Goal: Task Accomplishment & Management: Complete application form

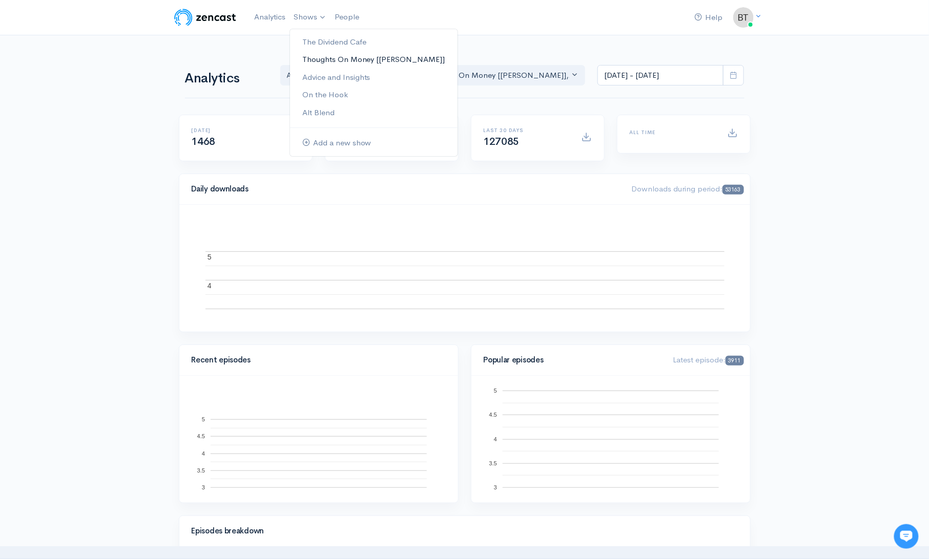
click at [321, 57] on link "Thoughts On Money [[PERSON_NAME]]" at bounding box center [374, 60] width 168 height 18
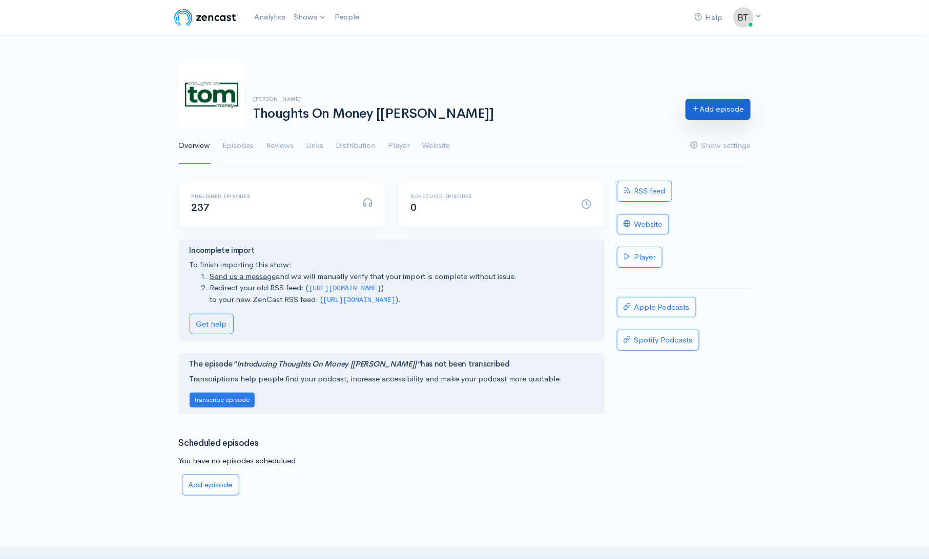
click at [724, 115] on link "Add episode" at bounding box center [717, 109] width 65 height 21
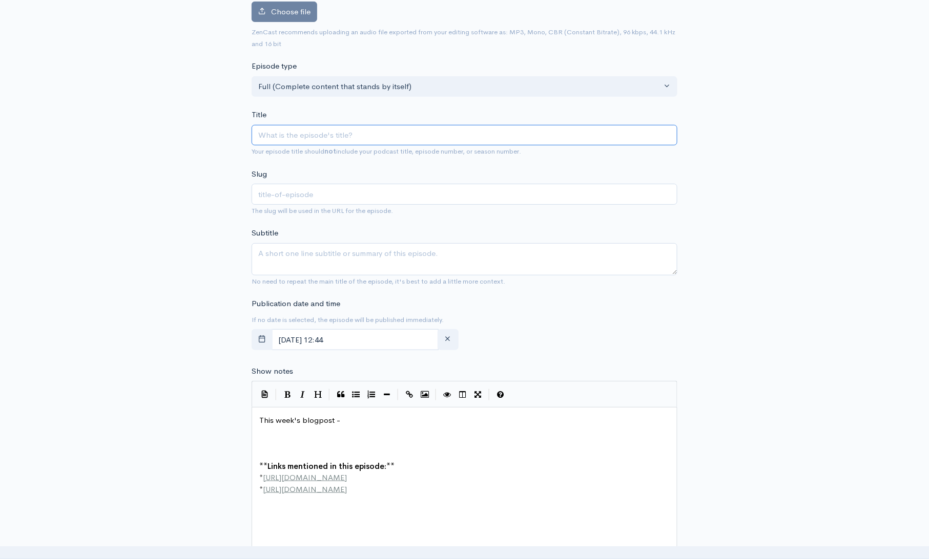
scroll to position [124, 0]
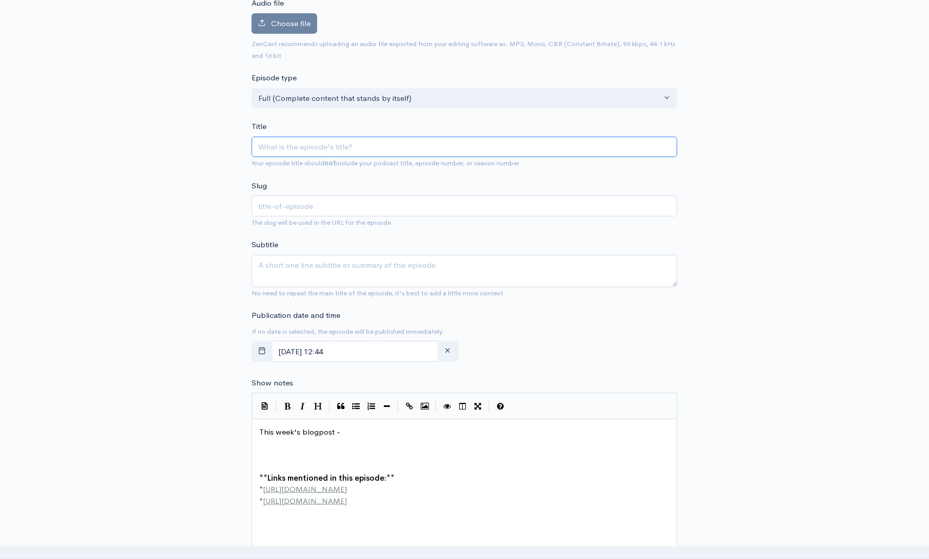
paste input "The Boys in the Boat"
type input "The Boys in the Boat"
type input "the-boys-in-the-boat"
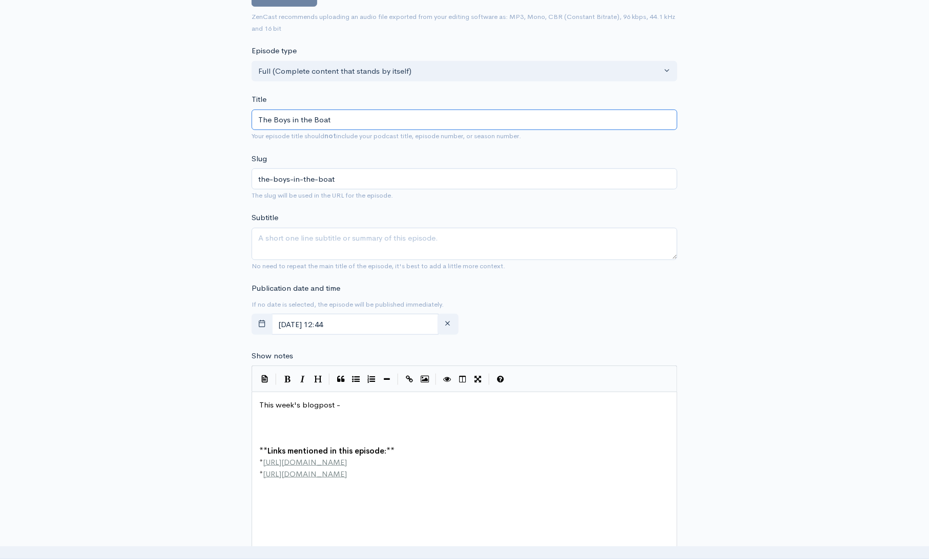
type input "The Boys in the Boat"
click at [379, 322] on input "August, 21 2025 12:44" at bounding box center [355, 324] width 167 height 21
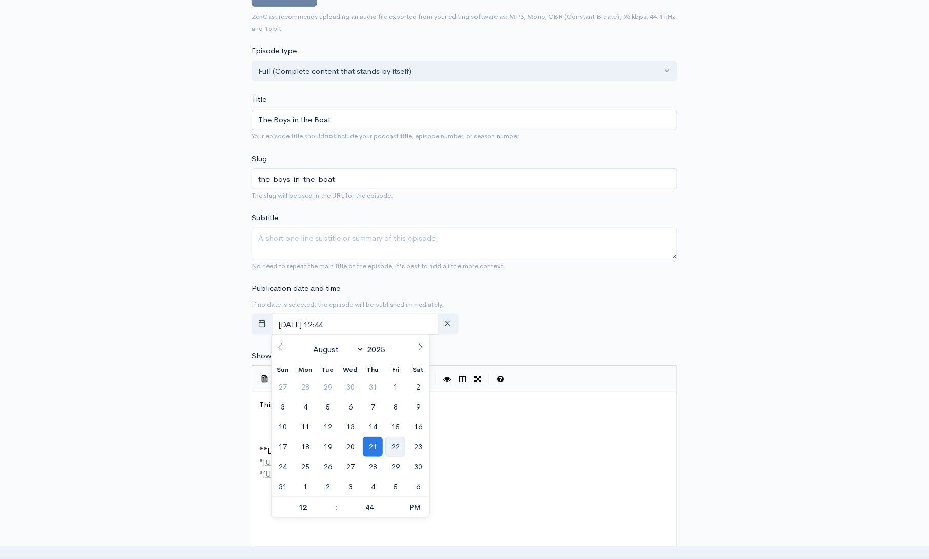
click at [400, 442] on span "22" at bounding box center [395, 447] width 20 height 20
type input "August, 22 2025 12:44"
click at [710, 283] on div "New episode Create a new episode Back to episodes Audio file Choose file 0 ZenC…" at bounding box center [465, 392] width 584 height 1016
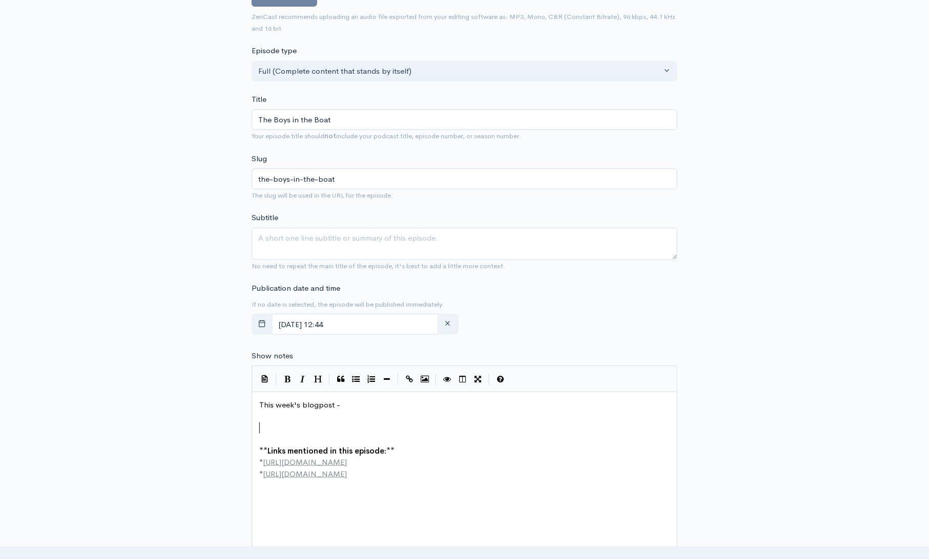
click at [262, 429] on pre "​" at bounding box center [468, 429] width 422 height 12
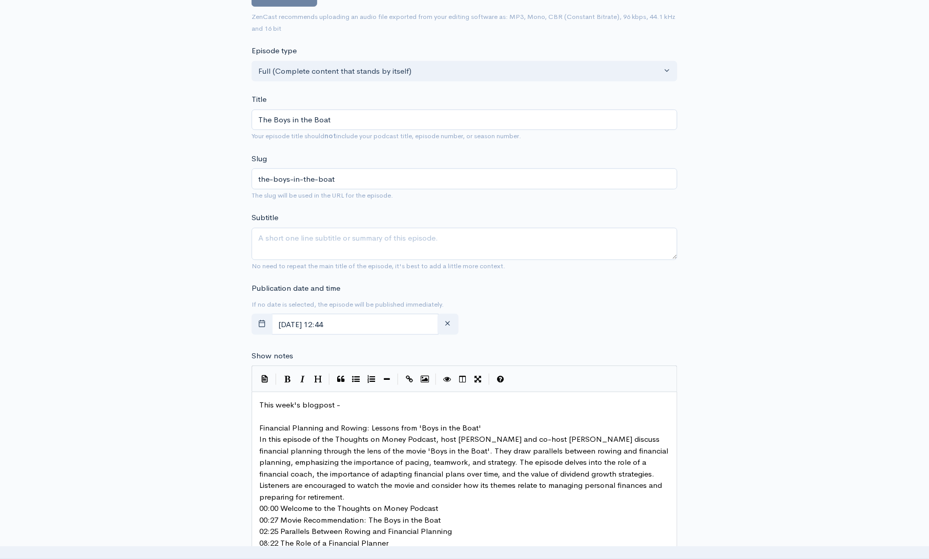
scroll to position [194, 0]
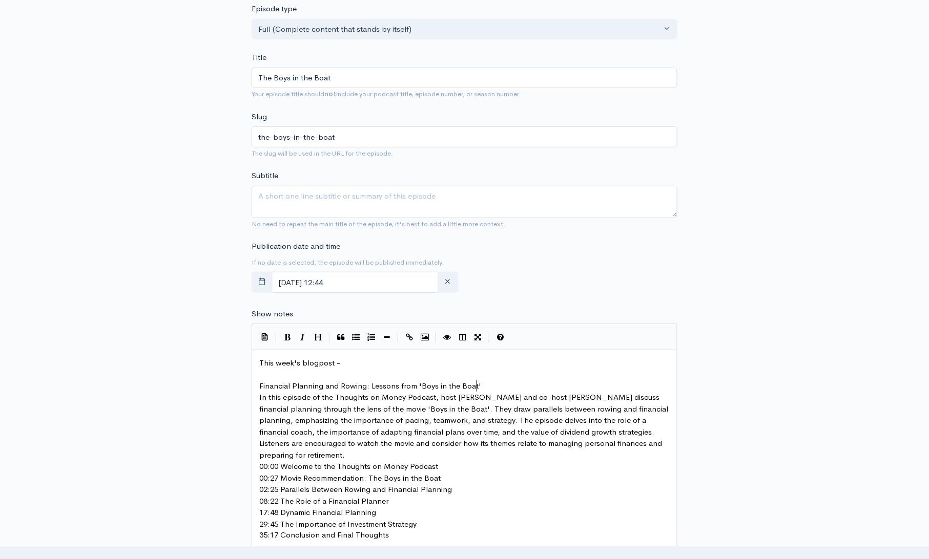
click at [499, 386] on pre "Financial Planning and Rowing: Lessons from 'Boys in the Boat'" at bounding box center [468, 387] width 422 height 12
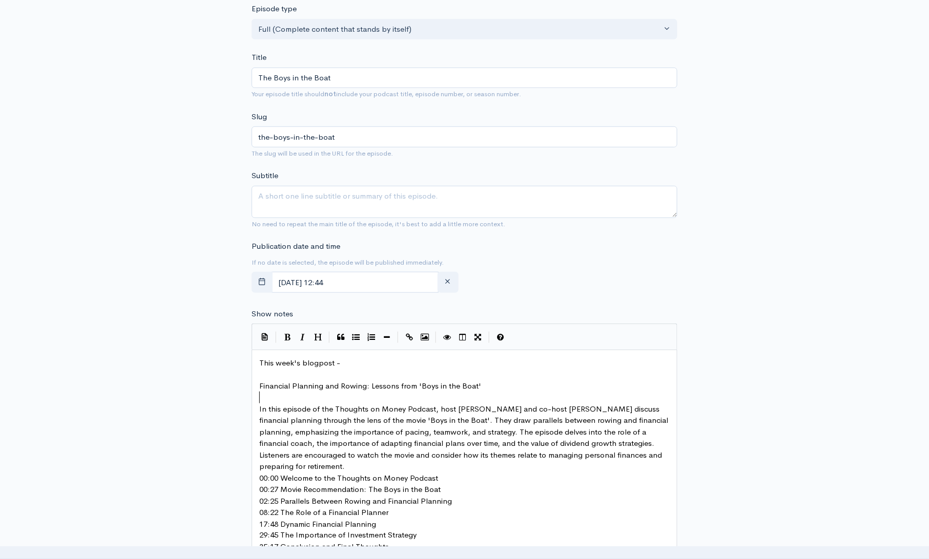
click at [321, 468] on pre "In this episode of the Thoughts on Money Podcast, host Trevor Cummings and co-h…" at bounding box center [468, 438] width 422 height 69
click at [450, 488] on pre "00:00 Welcome to the Thoughts on Money Podcast" at bounding box center [468, 490] width 422 height 12
click at [452, 512] on pre "00:27 Movie Recommendation: The Boys in the Boat" at bounding box center [468, 513] width 422 height 12
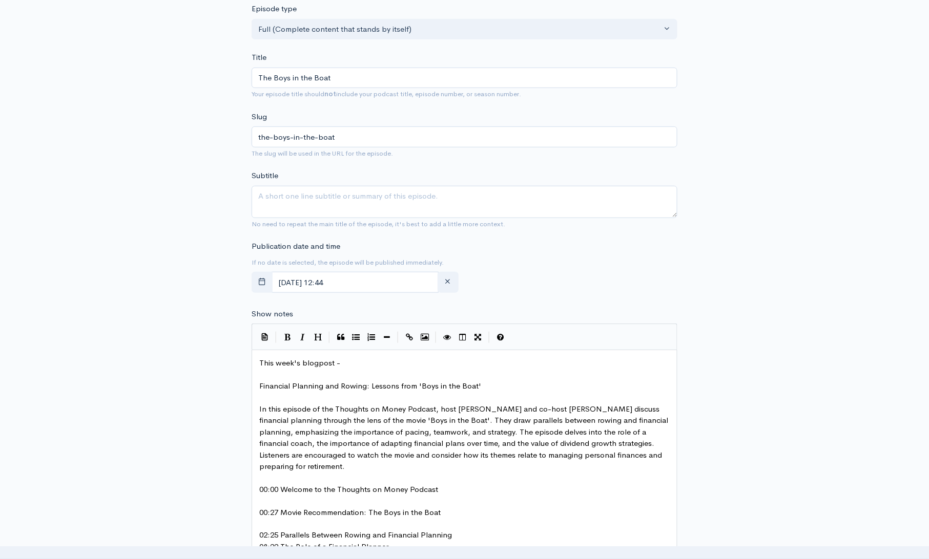
scroll to position [357, 0]
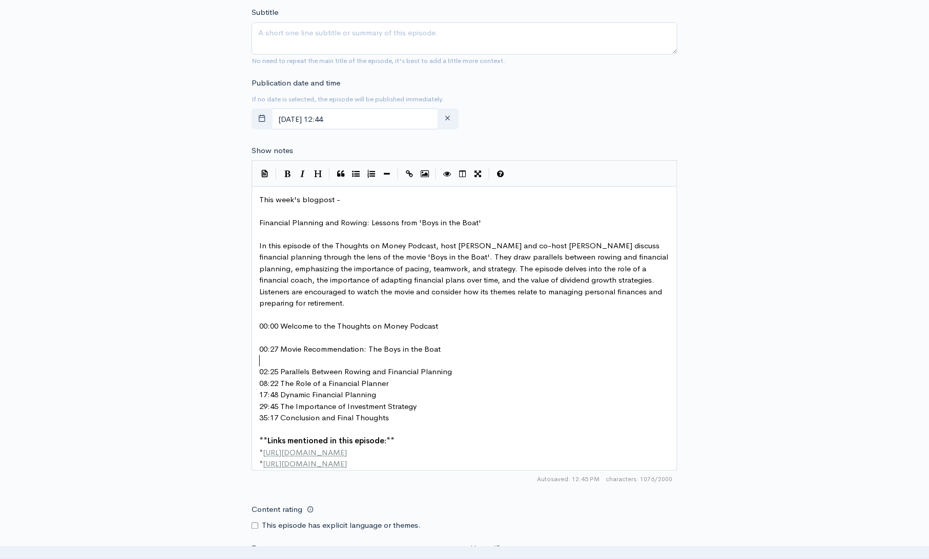
click at [476, 370] on pre "02:25 Parallels Between Rowing and Financial Planning" at bounding box center [468, 373] width 422 height 12
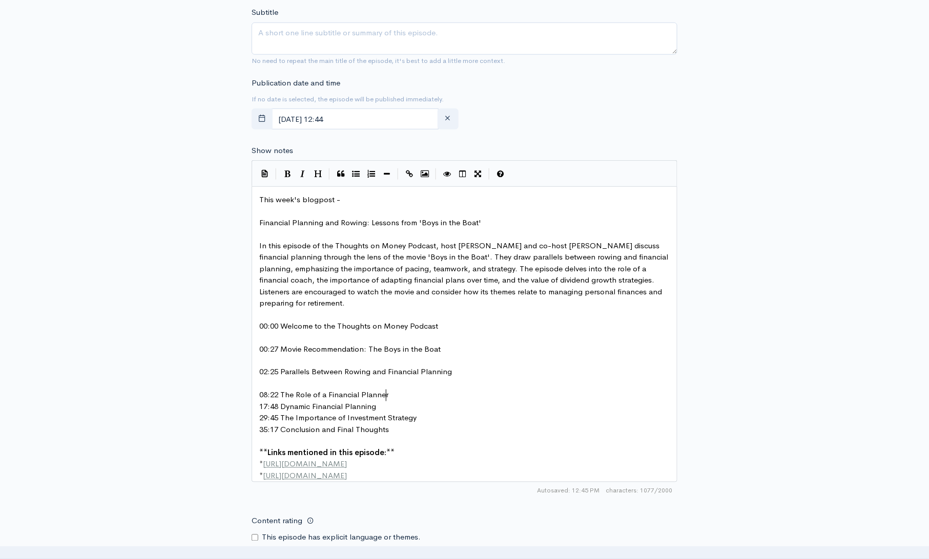
click at [415, 390] on pre "08:22 The Role of a Financial Planner" at bounding box center [468, 396] width 422 height 12
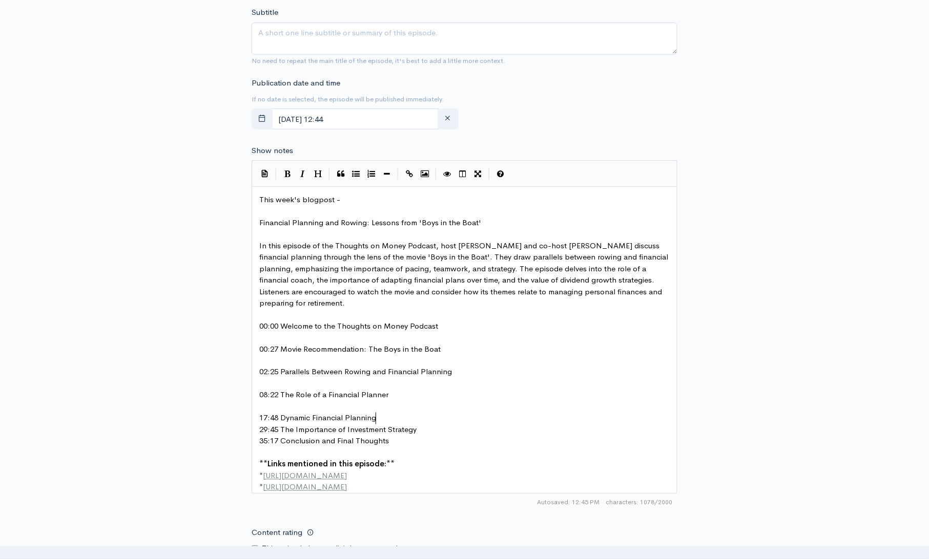
click at [400, 417] on pre "17:48 Dynamic Financial Planning" at bounding box center [468, 419] width 422 height 12
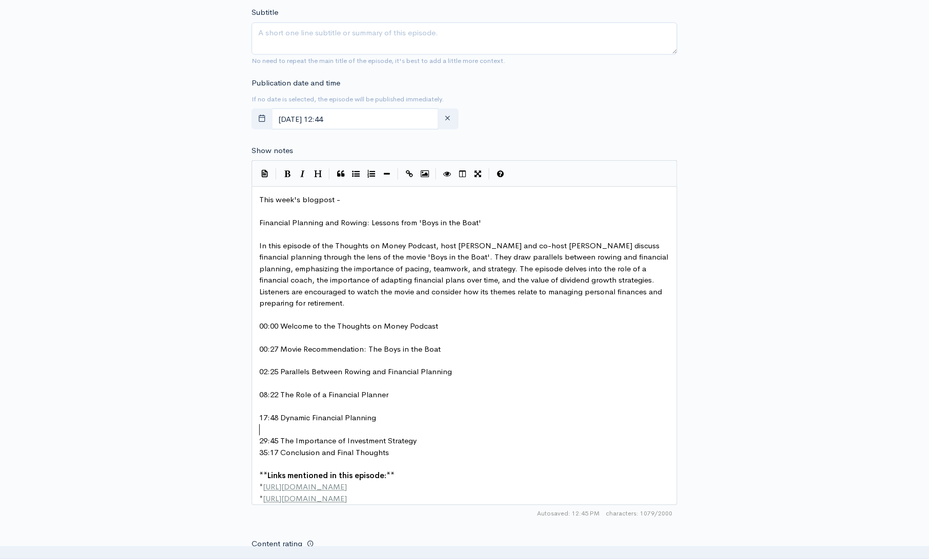
click at [433, 434] on pre "​" at bounding box center [468, 431] width 422 height 12
click at [431, 444] on pre "29:45 The Importance of Investment Strategy" at bounding box center [468, 442] width 422 height 12
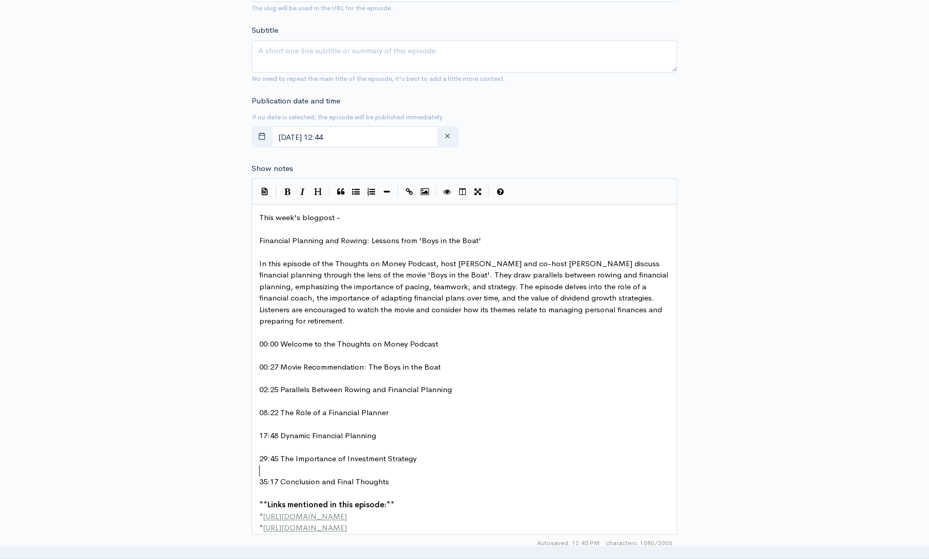
scroll to position [333, 0]
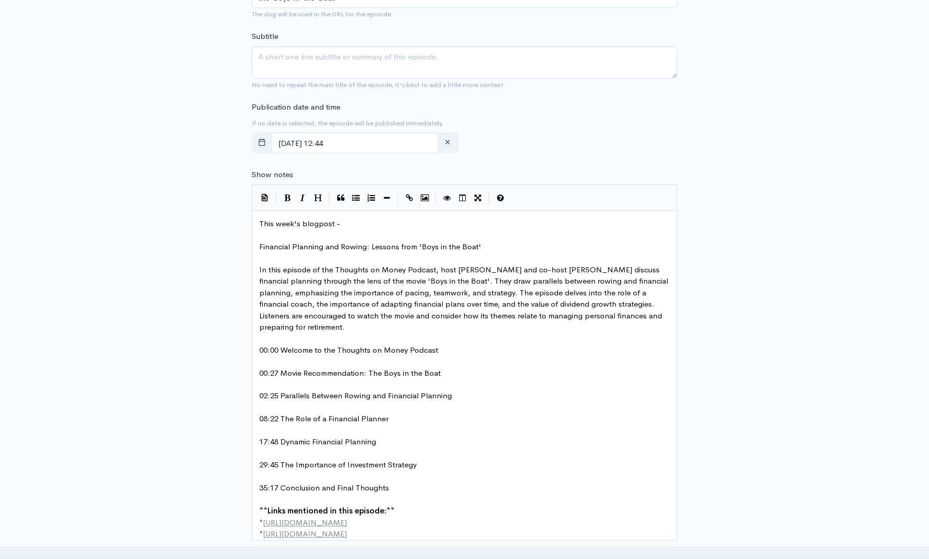
type textarea "g: Lessons from 'Boys in the Boat'"
drag, startPoint x: 484, startPoint y: 245, endPoint x: 257, endPoint y: 246, distance: 226.9
type textarea "Financial Planning and Rowing: Lessons from 'Boys in the Boat'"
click at [354, 54] on textarea "Subtitle" at bounding box center [465, 63] width 426 height 32
paste textarea "Financial Planning and Rowing: Lessons from 'Boys in the Boat'"
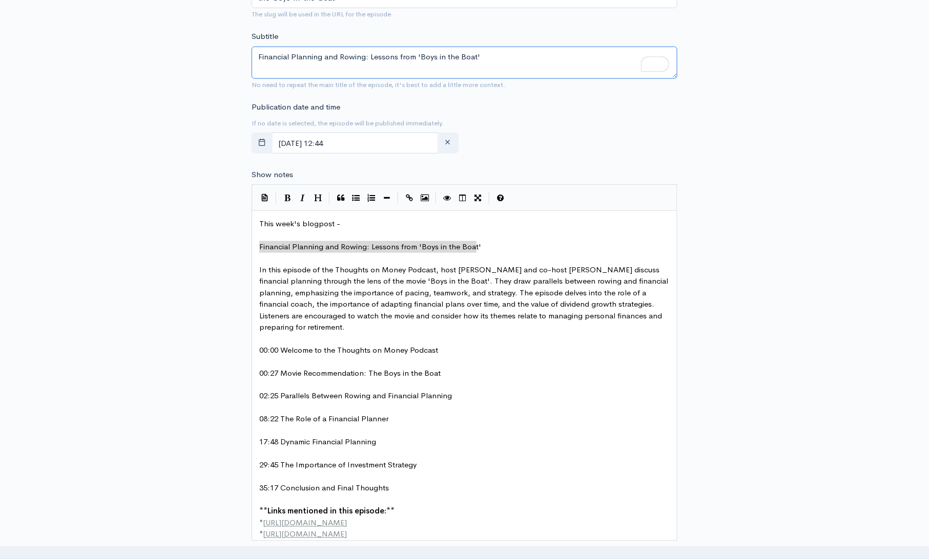
type textarea "Financial Planning and Rowing: Lessons from 'Boys in the Boat'"
click at [606, 366] on pre "​" at bounding box center [468, 363] width 422 height 12
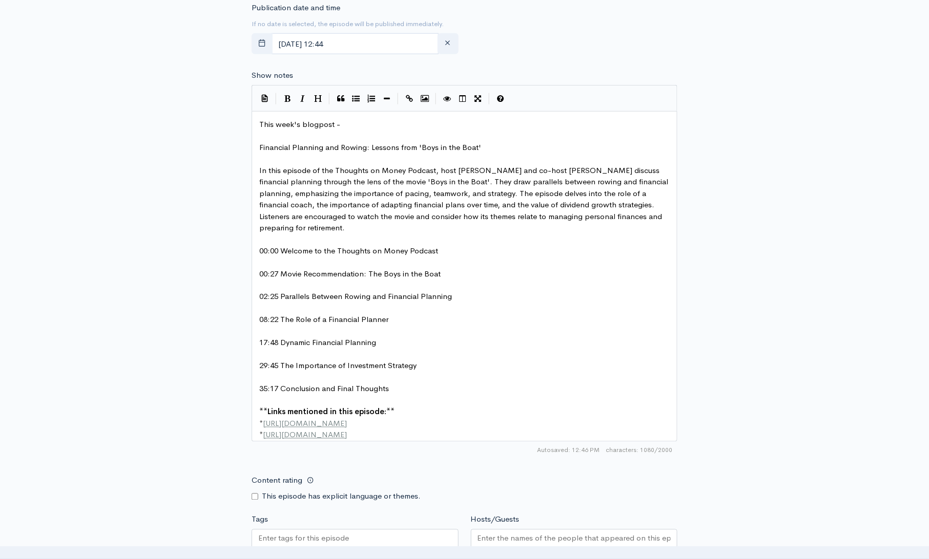
scroll to position [486, 0]
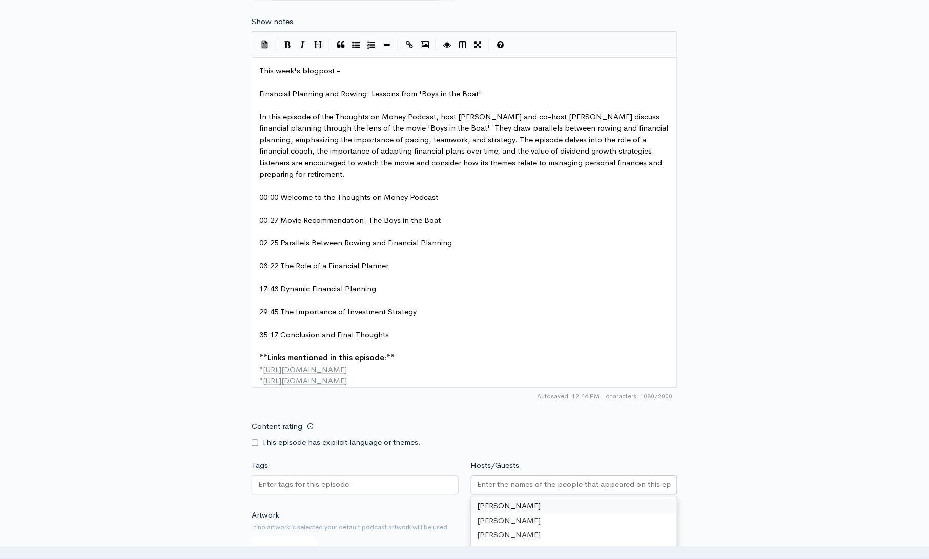
click at [573, 491] on input "Hosts/Guests" at bounding box center [574, 485] width 194 height 12
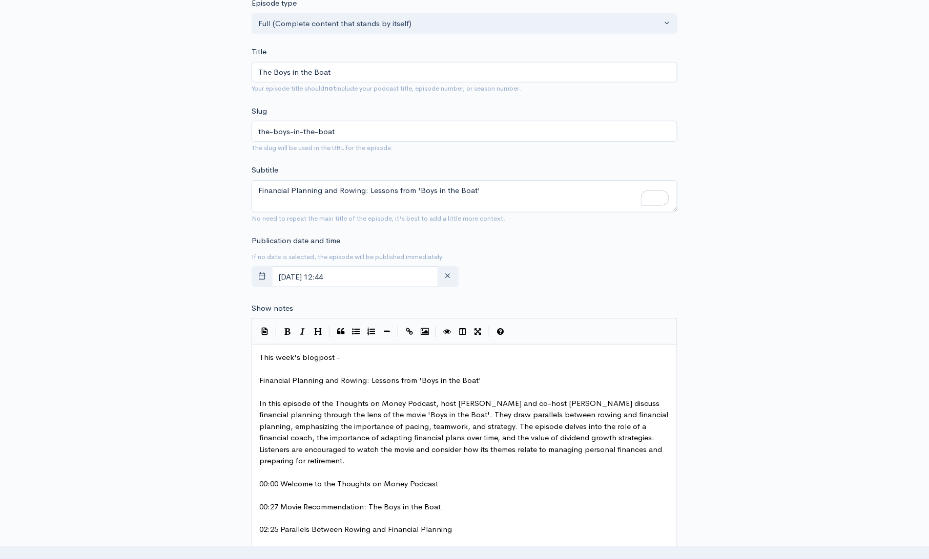
scroll to position [88, 0]
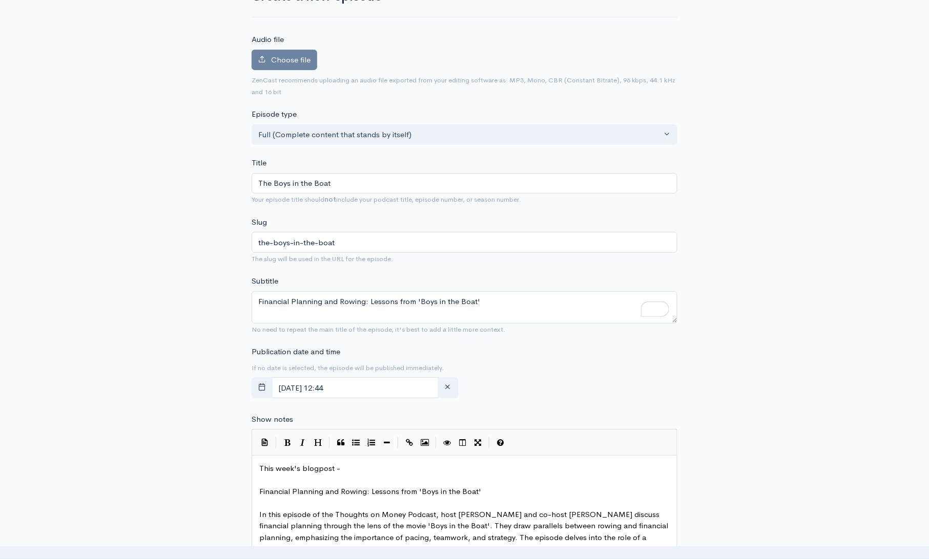
click at [788, 164] on div "New episode Create a new episode Back to episodes Audio file Choose file 0 ZenC…" at bounding box center [464, 539] width 929 height 1184
click at [363, 474] on pre "​" at bounding box center [468, 480] width 422 height 12
click at [775, 402] on div "New episode Create a new episode Back to episodes Audio file Choose file 0 ZenC…" at bounding box center [464, 539] width 929 height 1184
click at [295, 59] on span "Choose file" at bounding box center [290, 60] width 39 height 10
click at [0, 0] on input "Choose file" at bounding box center [0, 0] width 0 height 0
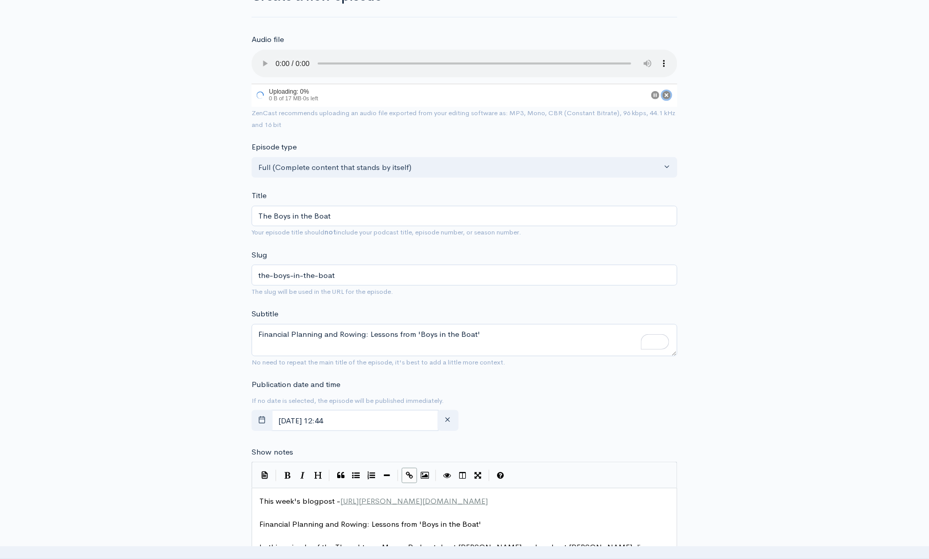
click at [666, 93] on circle "Cancel" at bounding box center [666, 95] width 8 height 8
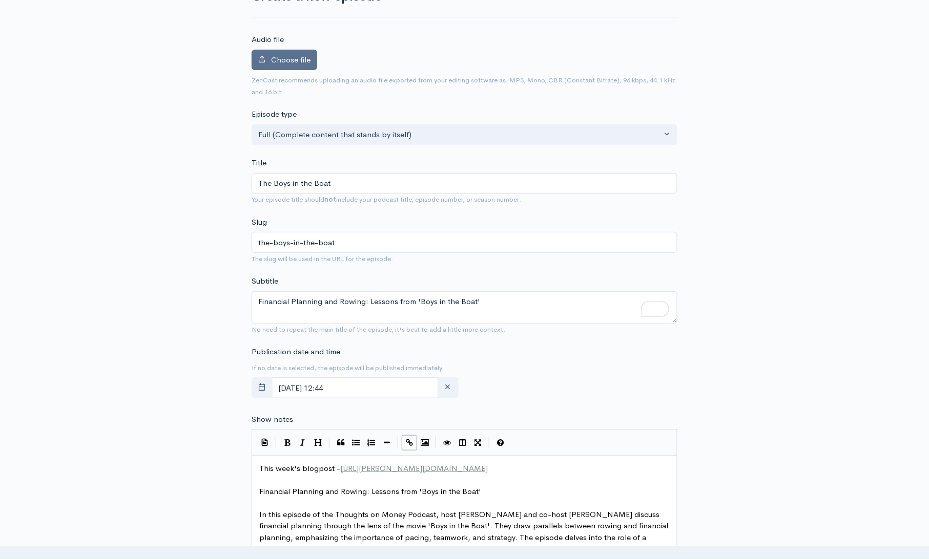
click at [276, 58] on span "Choose file" at bounding box center [290, 60] width 39 height 10
click at [0, 0] on input "Choose file" at bounding box center [0, 0] width 0 height 0
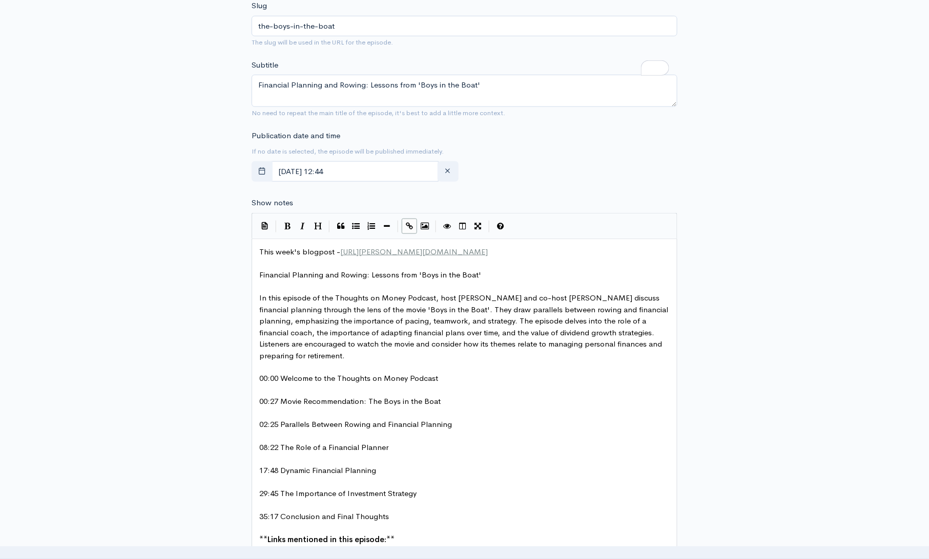
scroll to position [374, 0]
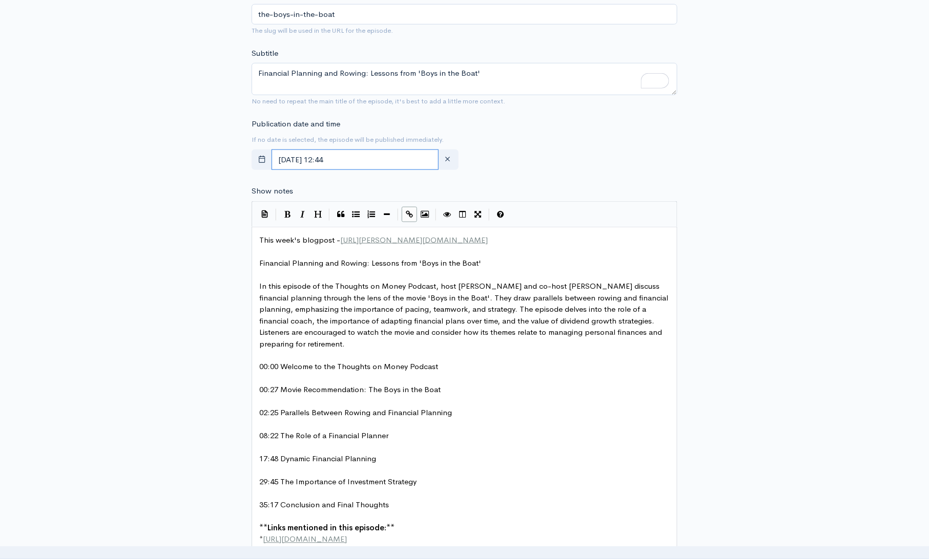
click at [386, 162] on input "August, 22 2025 12:44" at bounding box center [355, 160] width 167 height 21
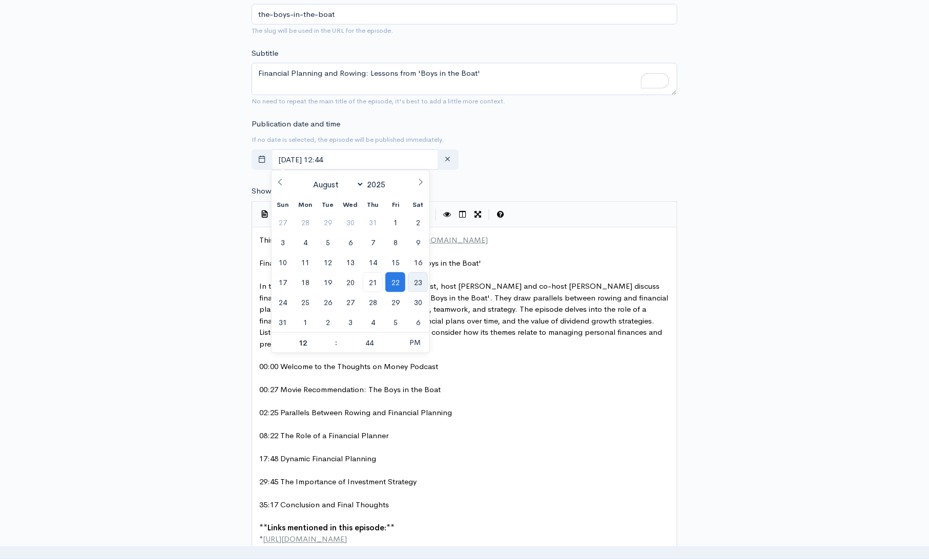
click at [421, 284] on span "23" at bounding box center [418, 283] width 20 height 20
type input "August, 23 2025 12:44"
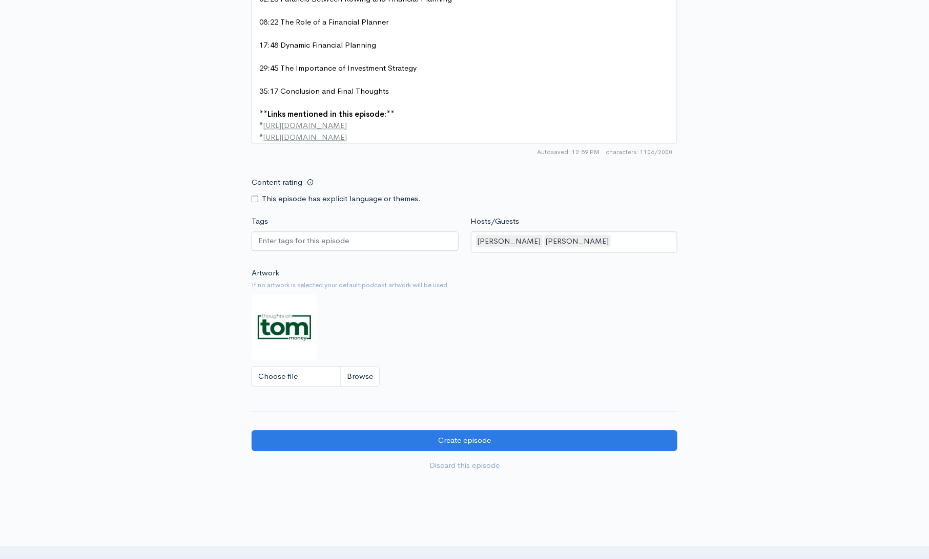
scroll to position [856, 0]
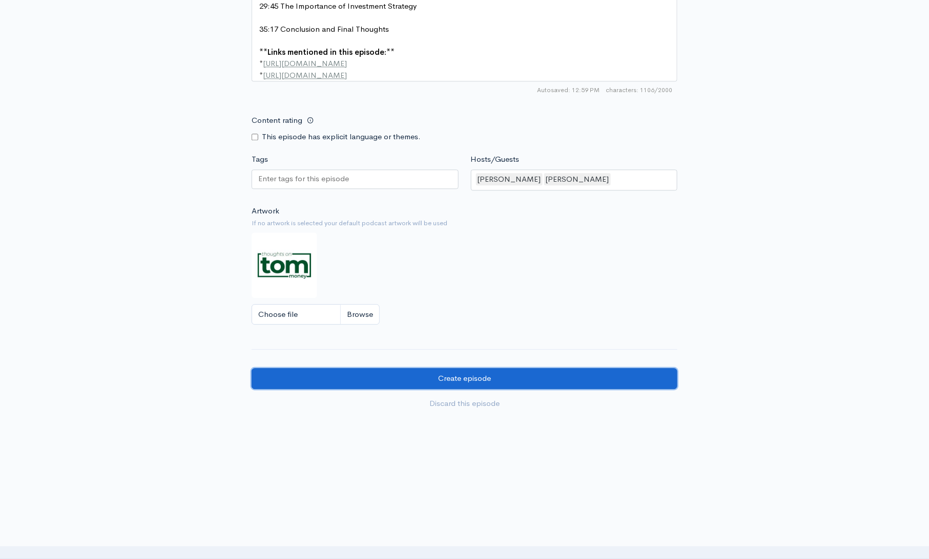
click at [486, 382] on input "Create episode" at bounding box center [465, 378] width 426 height 21
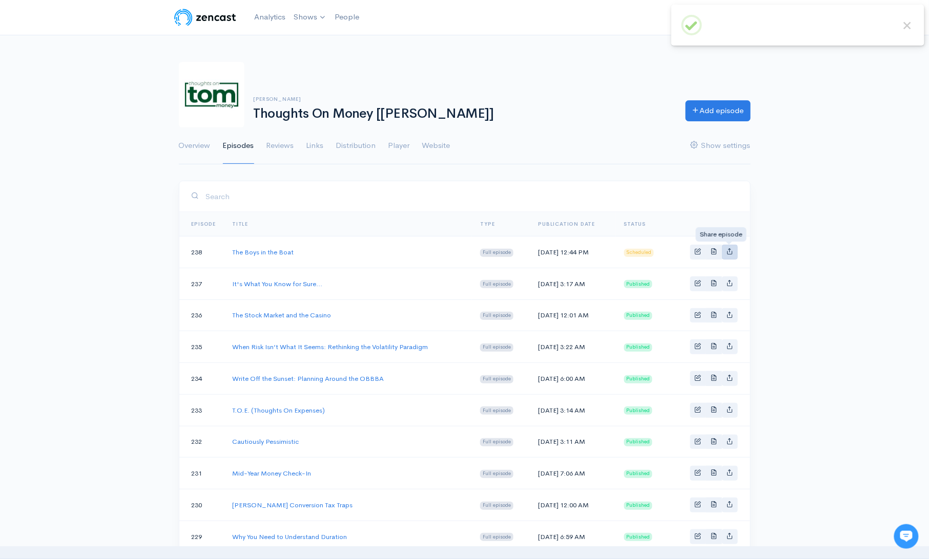
click at [730, 250] on icon "Basic example" at bounding box center [729, 251] width 7 height 7
type input "[URL][DOMAIN_NAME]"
type input "[URL][DOMAIN_NAME][DOMAIN_NAME]"
type input "<iframe src='[URL][DOMAIN_NAME]' width='100%' height='190' frameborder='0' scro…"
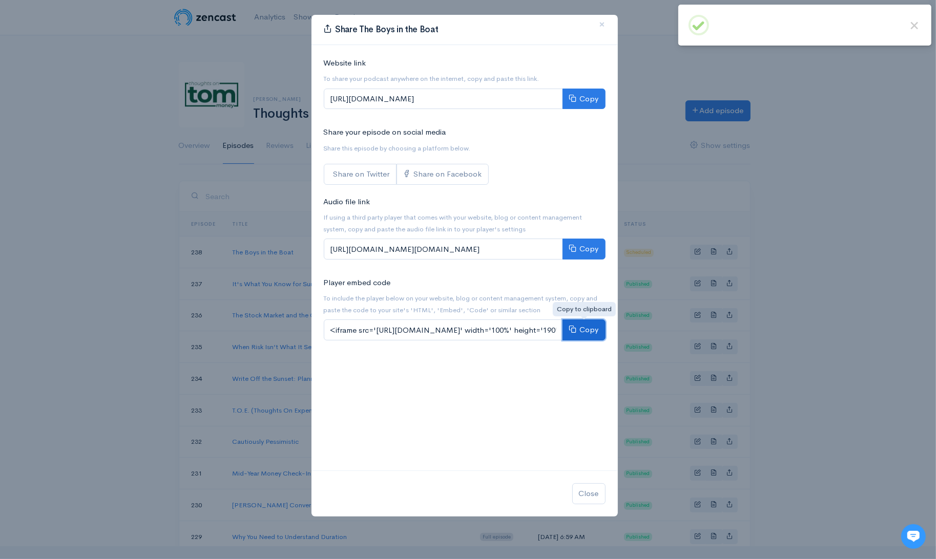
click at [586, 329] on button "Copy" at bounding box center [583, 330] width 43 height 21
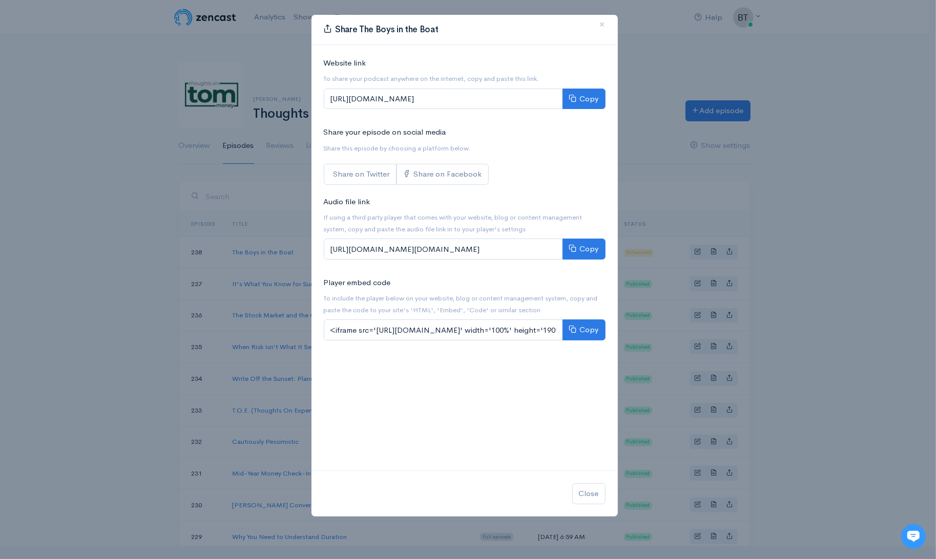
click at [853, 65] on div "Share The Boys in the Boat × Website link To share your podcast anywhere on the…" at bounding box center [468, 279] width 936 height 559
